Goal: Task Accomplishment & Management: Complete application form

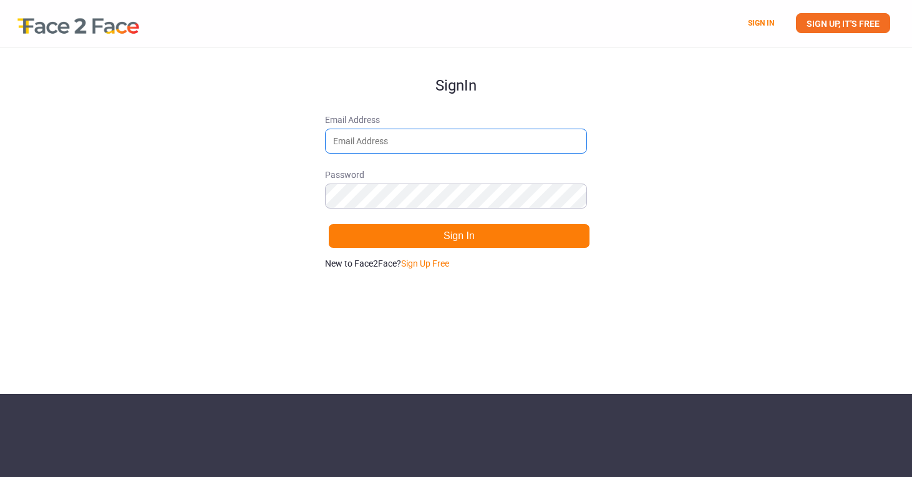
click at [382, 142] on input "Email Address" at bounding box center [456, 141] width 262 height 25
type input "[EMAIL_ADDRESS][DOMAIN_NAME]"
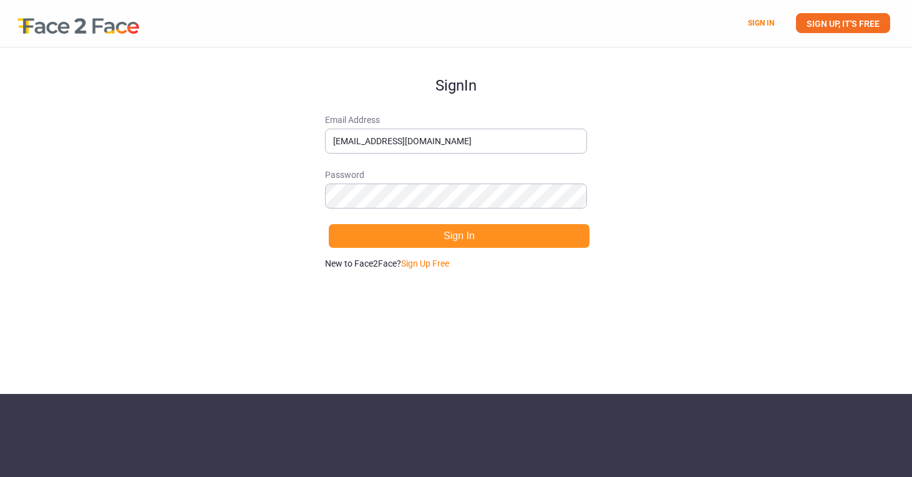
click at [419, 238] on button "Sign In" at bounding box center [459, 235] width 262 height 25
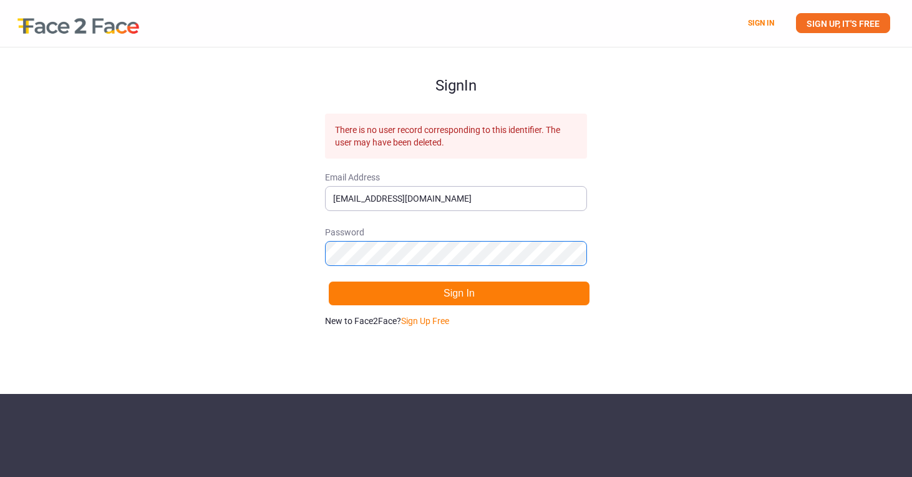
click at [306, 250] on div "Sign In There is no user record corresponding to this identifier. The user may …" at bounding box center [456, 220] width 912 height 346
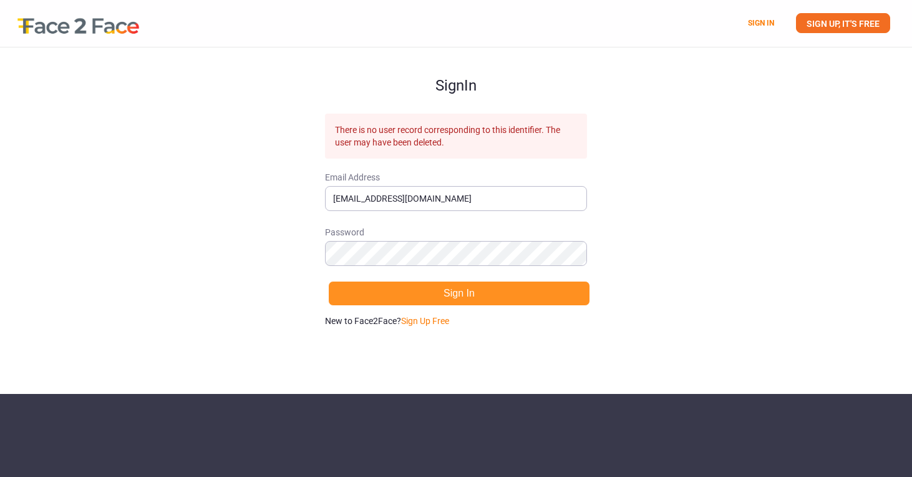
click at [351, 293] on button "Sign In" at bounding box center [459, 293] width 262 height 25
click at [384, 296] on button "Sign In" at bounding box center [459, 293] width 262 height 25
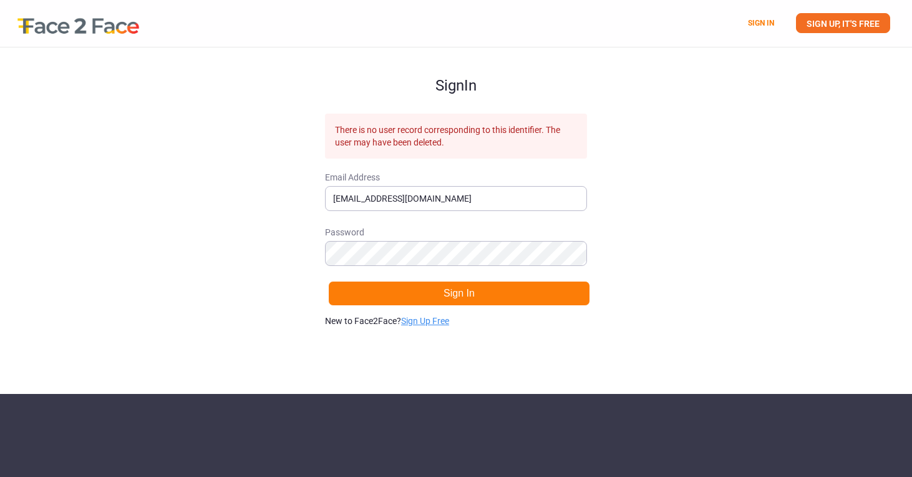
click at [421, 317] on link "Sign Up Free" at bounding box center [425, 321] width 48 height 10
click at [856, 21] on link "SIGN UP, IT'S FREE" at bounding box center [843, 23] width 94 height 20
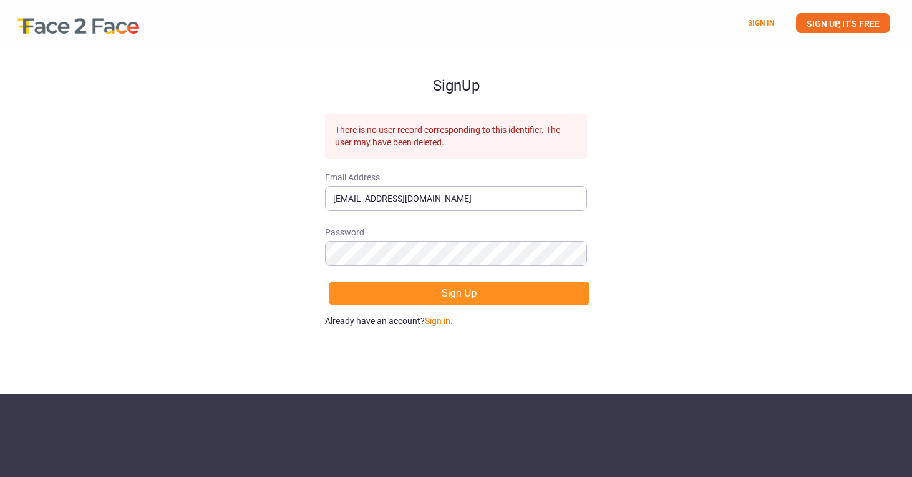
click at [451, 298] on button "Sign Up" at bounding box center [459, 293] width 262 height 25
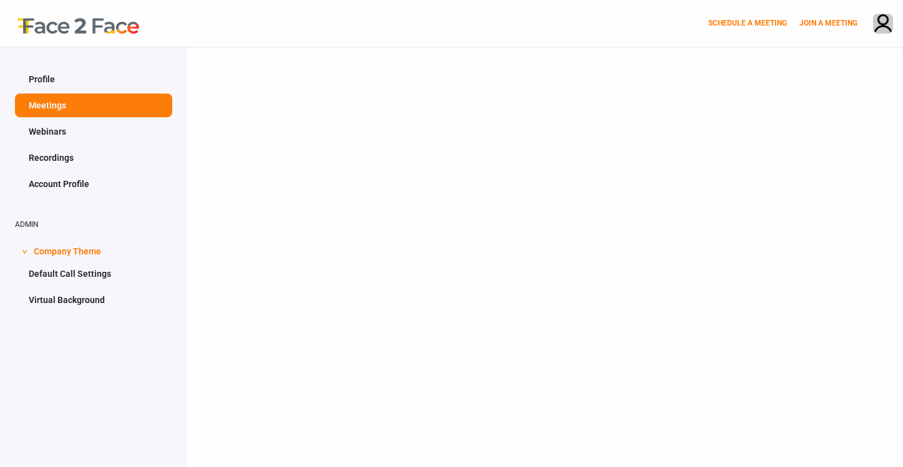
click at [97, 75] on link "Profile" at bounding box center [93, 79] width 157 height 24
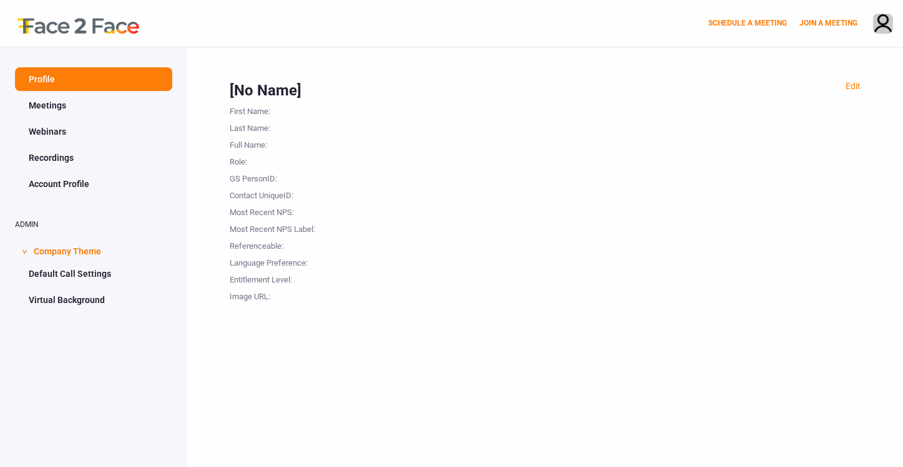
click at [279, 109] on div "First Name :" at bounding box center [292, 109] width 125 height 17
click at [255, 82] on div "[No Name]" at bounding box center [545, 90] width 631 height 21
click at [110, 96] on link "Meetings" at bounding box center [93, 106] width 157 height 24
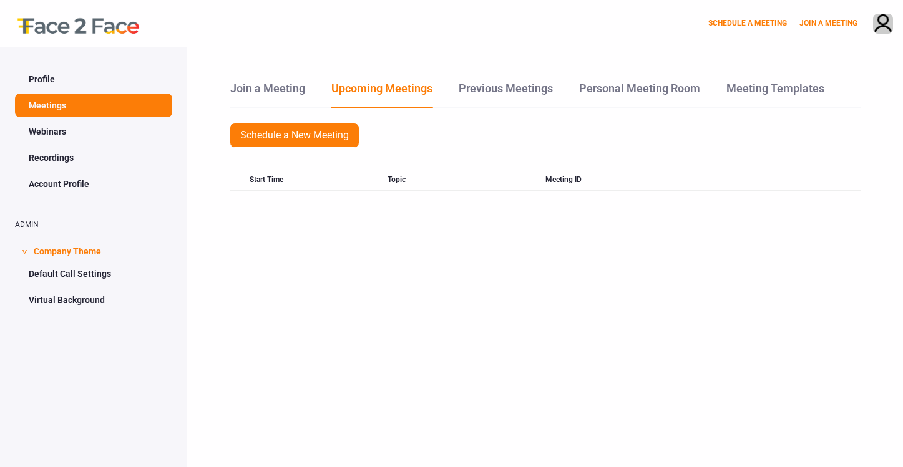
click at [71, 87] on link "Profile" at bounding box center [93, 79] width 157 height 24
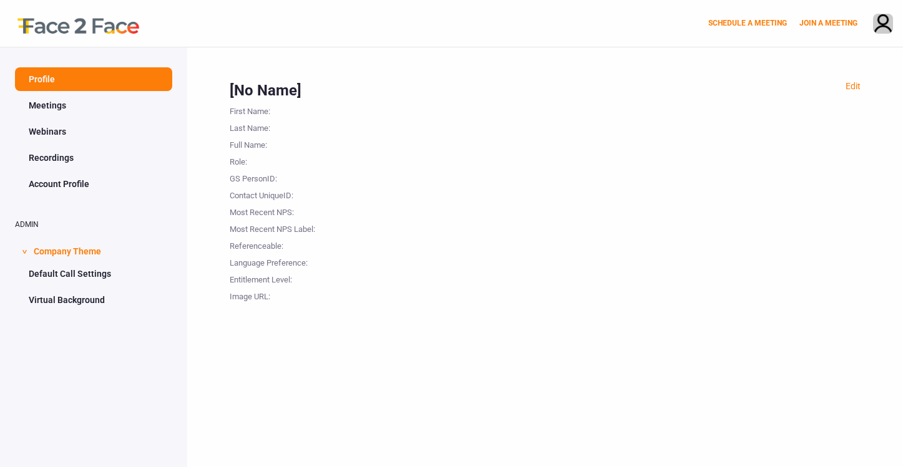
click at [295, 112] on div "First Name :" at bounding box center [292, 109] width 125 height 17
click at [138, 228] on h2 "ADMIN" at bounding box center [93, 225] width 157 height 8
